Goal: Find specific page/section: Find specific page/section

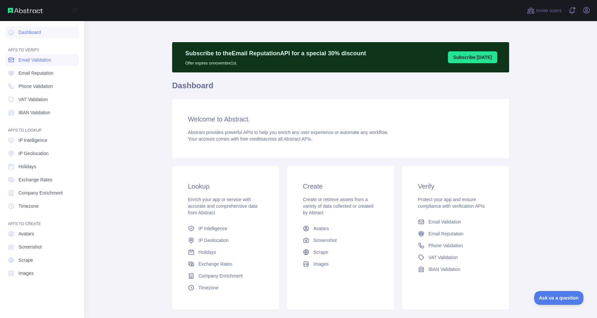
click at [36, 62] on span "Email Validation" at bounding box center [34, 60] width 33 height 7
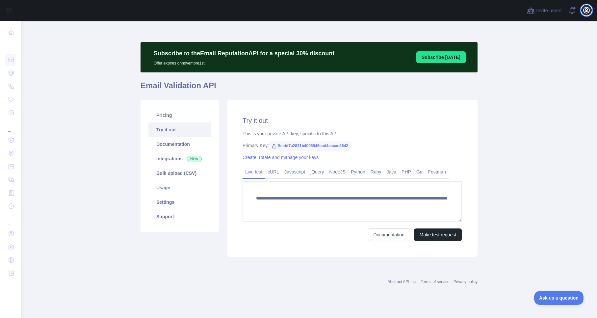
click at [588, 11] on icon "button" at bounding box center [586, 10] width 8 height 8
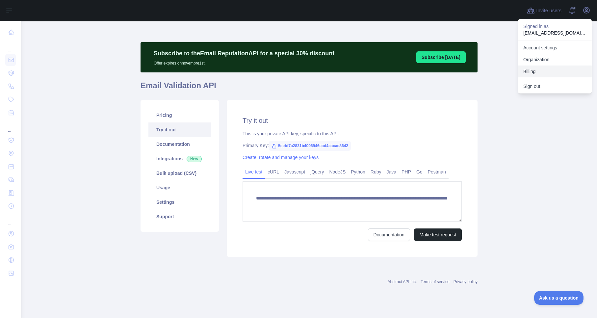
click at [538, 68] on button "Billing" at bounding box center [555, 71] width 74 height 12
